Goal: Information Seeking & Learning: Learn about a topic

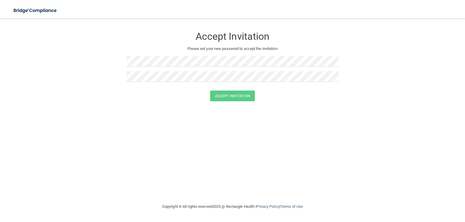
click at [225, 126] on div "Accept Invitation Please set your new password to accept the invitation Accept …" at bounding box center [233, 110] width 442 height 173
click at [40, 10] on img at bounding box center [36, 11] width 54 height 12
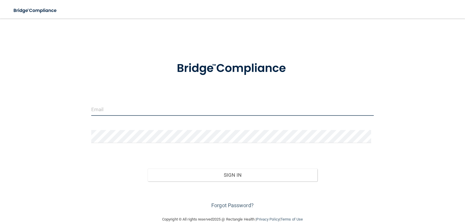
click at [110, 111] on input "email" at bounding box center [232, 109] width 283 height 13
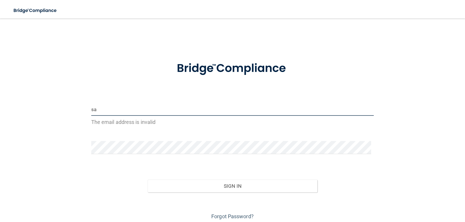
type input "[EMAIL_ADDRESS][DOMAIN_NAME]"
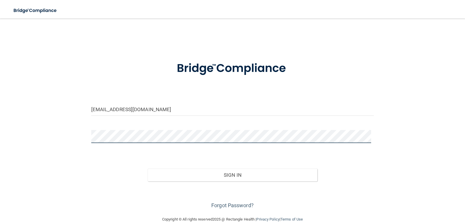
click at [148, 169] on button "Sign In" at bounding box center [233, 175] width 170 height 13
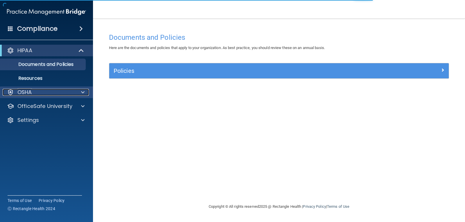
click at [31, 93] on p "OSHA" at bounding box center [24, 92] width 15 height 7
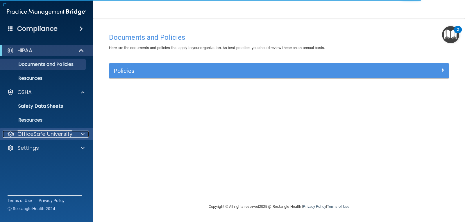
click at [72, 134] on div "OfficeSafe University" at bounding box center [39, 134] width 72 height 7
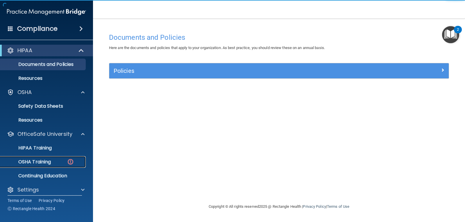
click at [65, 163] on div "OSHA Training" at bounding box center [43, 162] width 79 height 6
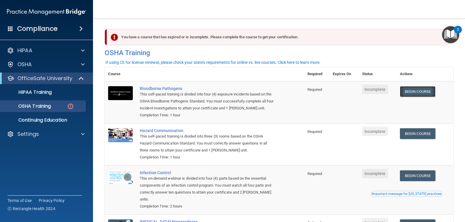
click at [414, 93] on link "Begin Course" at bounding box center [417, 91] width 35 height 11
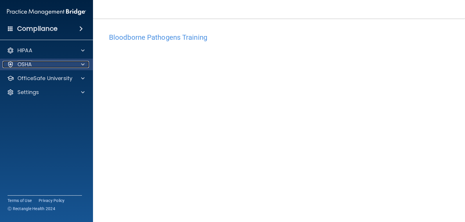
click at [71, 67] on div "OSHA" at bounding box center [39, 64] width 72 height 7
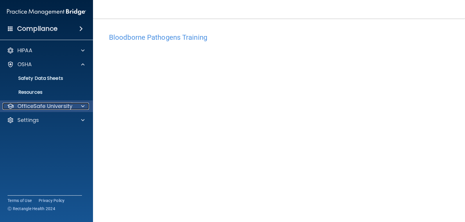
click at [63, 106] on p "OfficeSafe University" at bounding box center [44, 106] width 55 height 7
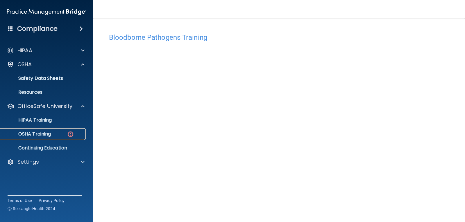
click at [57, 134] on div "OSHA Training" at bounding box center [43, 134] width 79 height 6
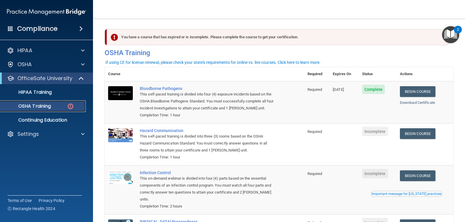
scroll to position [29, 0]
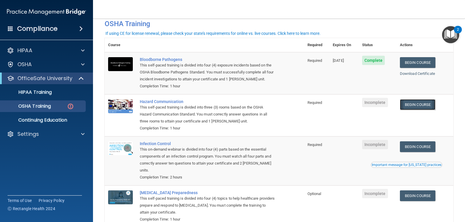
click at [434, 106] on link "Begin Course" at bounding box center [417, 104] width 35 height 11
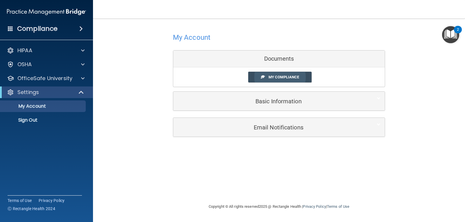
click at [282, 77] on span "My Compliance" at bounding box center [284, 77] width 31 height 4
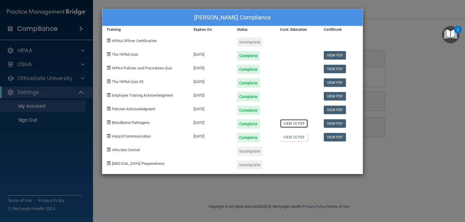
click at [301, 126] on link "View CE PDF" at bounding box center [294, 124] width 28 height 8
click at [409, 1] on div "Savanna Nowell's Compliance Training Expires On Status Cont. Education Certific…" at bounding box center [232, 111] width 465 height 222
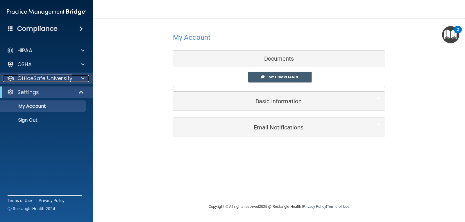
click at [43, 75] on p "OfficeSafe University" at bounding box center [44, 78] width 55 height 7
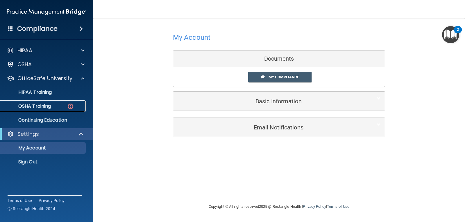
click at [56, 109] on link "OSHA Training" at bounding box center [40, 107] width 92 height 12
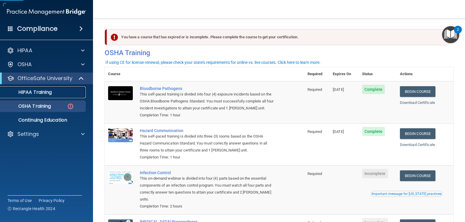
click at [61, 90] on div "HIPAA Training" at bounding box center [43, 93] width 79 height 6
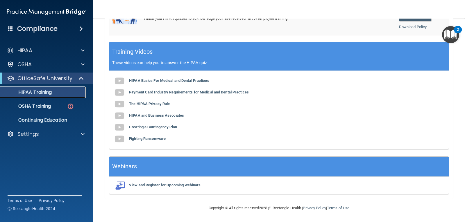
scroll to position [70, 0]
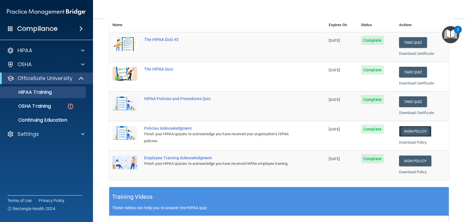
click at [416, 133] on link "Sign Policy" at bounding box center [415, 131] width 32 height 11
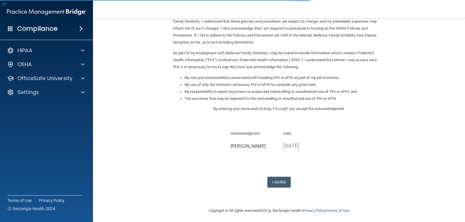
scroll to position [44, 0]
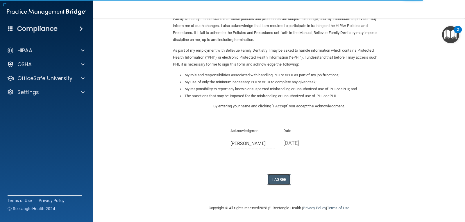
click at [282, 179] on button "I Agree" at bounding box center [279, 179] width 23 height 11
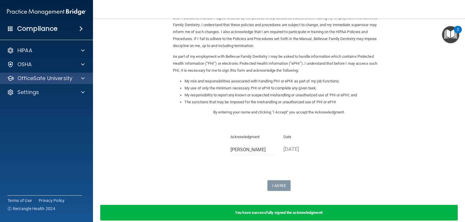
scroll to position [0, 0]
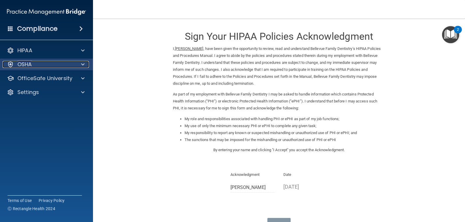
click at [61, 64] on div "OSHA" at bounding box center [39, 64] width 72 height 7
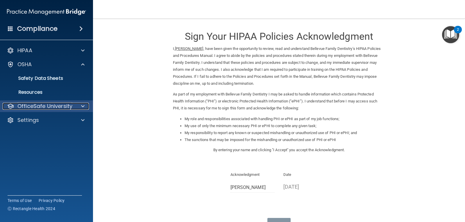
click at [79, 108] on div at bounding box center [82, 106] width 15 height 7
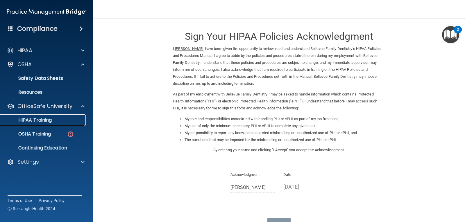
click at [74, 119] on div "HIPAA Training" at bounding box center [43, 120] width 79 height 6
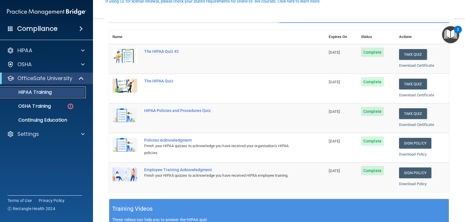
scroll to position [87, 0]
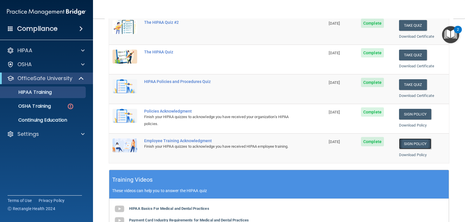
click at [423, 148] on link "Sign Policy" at bounding box center [415, 144] width 32 height 11
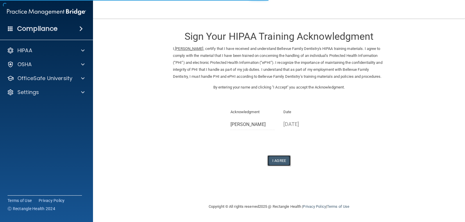
click at [277, 165] on button "I Agree" at bounding box center [279, 161] width 23 height 11
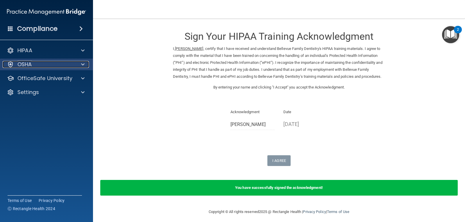
click at [45, 62] on div "OSHA" at bounding box center [39, 64] width 72 height 7
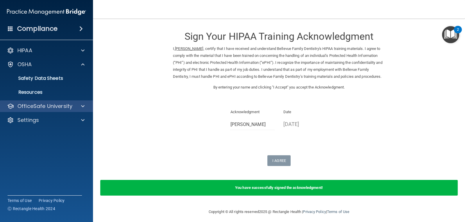
click at [54, 112] on div "OfficeSafe University" at bounding box center [46, 107] width 93 height 12
click at [47, 108] on p "OfficeSafe University" at bounding box center [44, 106] width 55 height 7
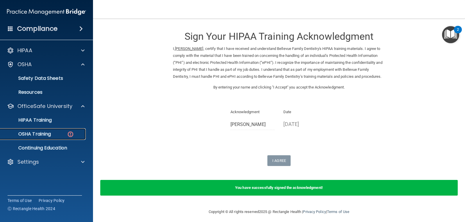
click at [36, 134] on p "OSHA Training" at bounding box center [27, 134] width 47 height 6
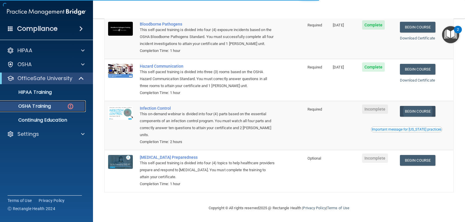
scroll to position [66, 0]
click at [418, 109] on link "Begin Course" at bounding box center [417, 111] width 35 height 11
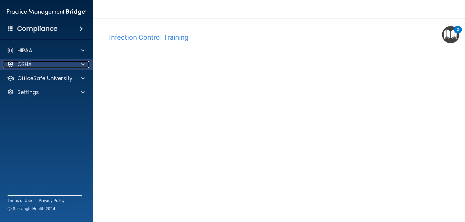
click at [40, 65] on div "OSHA" at bounding box center [39, 64] width 72 height 7
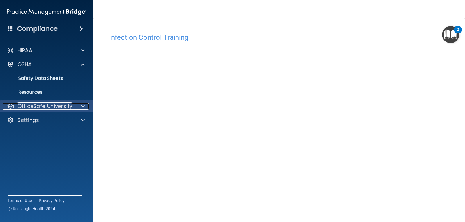
click at [49, 106] on p "OfficeSafe University" at bounding box center [44, 106] width 55 height 7
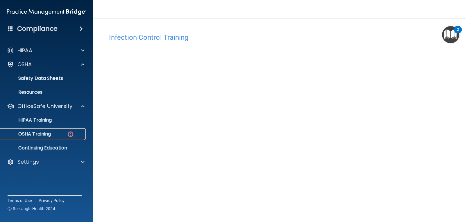
click at [60, 137] on link "OSHA Training" at bounding box center [40, 135] width 92 height 12
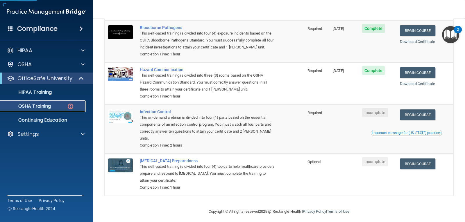
scroll to position [66, 0]
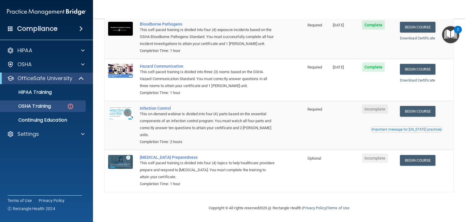
click at [400, 130] on div "Important message for [US_STATE] practices" at bounding box center [407, 129] width 70 height 3
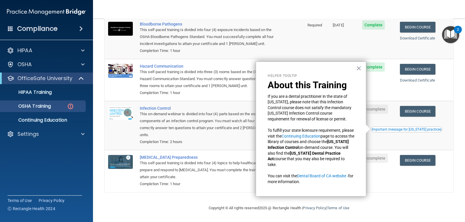
click at [355, 65] on div "Helper Tooltip About this Training If you are a dental practitioner in the stat…" at bounding box center [311, 130] width 111 height 136
click at [356, 68] on button "×" at bounding box center [359, 68] width 6 height 9
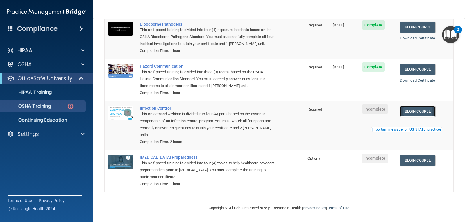
click at [429, 114] on link "Begin Course" at bounding box center [417, 111] width 35 height 11
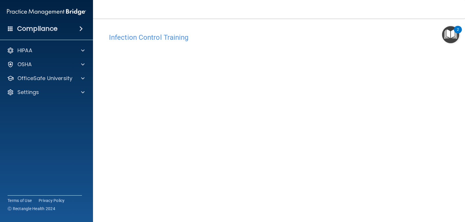
click at [448, 34] on img "Open Resource Center, 2 new notifications" at bounding box center [450, 34] width 17 height 17
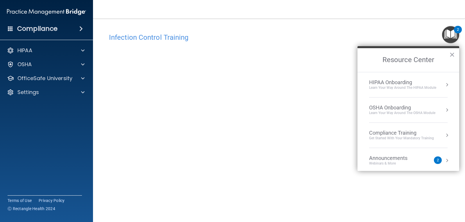
click at [428, 37] on h4 "Infection Control Training" at bounding box center [279, 38] width 340 height 8
click at [405, 165] on div "Webinars & More" at bounding box center [394, 163] width 50 height 5
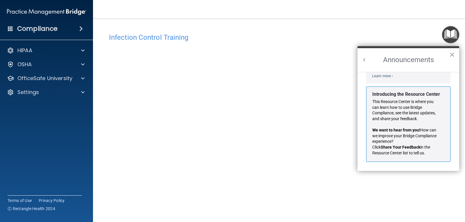
scroll to position [102, 0]
click at [453, 56] on button "×" at bounding box center [453, 54] width 6 height 9
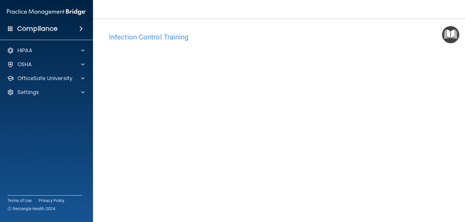
scroll to position [0, 0]
click at [35, 63] on div "OSHA" at bounding box center [39, 64] width 72 height 7
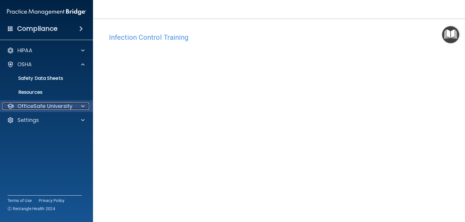
click at [53, 108] on p "OfficeSafe University" at bounding box center [44, 106] width 55 height 7
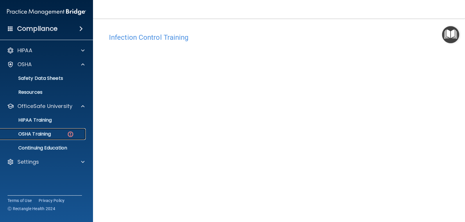
click at [39, 136] on p "OSHA Training" at bounding box center [27, 134] width 47 height 6
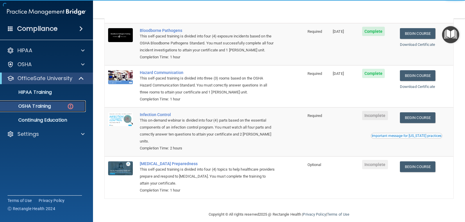
scroll to position [66, 0]
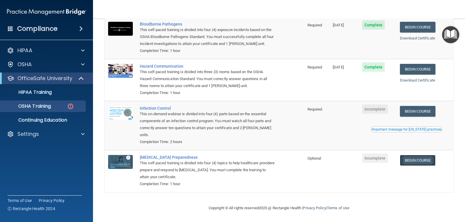
click at [407, 161] on link "Begin Course" at bounding box center [417, 160] width 35 height 11
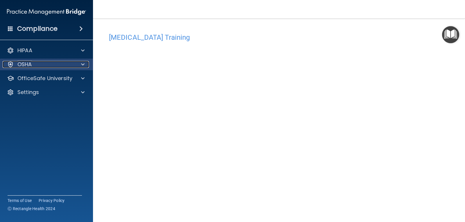
click at [34, 66] on div "OSHA" at bounding box center [39, 64] width 72 height 7
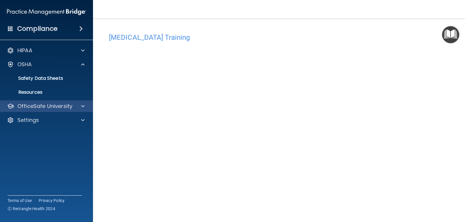
click at [50, 101] on div "OfficeSafe University" at bounding box center [46, 107] width 93 height 12
click at [80, 104] on div at bounding box center [82, 106] width 15 height 7
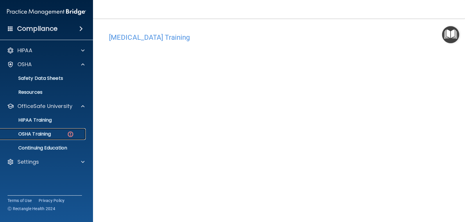
click at [50, 139] on link "OSHA Training" at bounding box center [40, 135] width 92 height 12
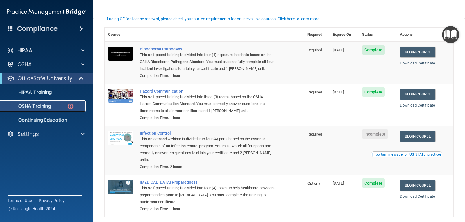
scroll to position [29, 0]
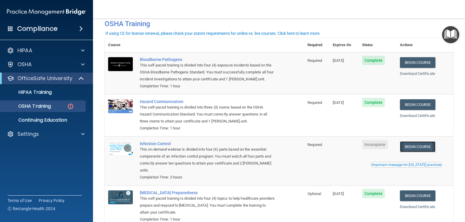
click at [411, 150] on link "Begin Course" at bounding box center [417, 147] width 35 height 11
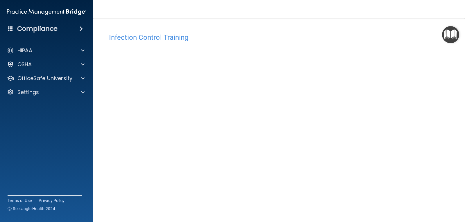
scroll to position [26, 0]
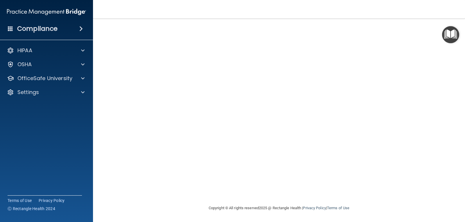
click at [279, 211] on div "Copyright © All rights reserved 2025 @ Rectangle Health | Privacy Policy | Term…" at bounding box center [279, 208] width 212 height 19
